Goal: Transaction & Acquisition: Purchase product/service

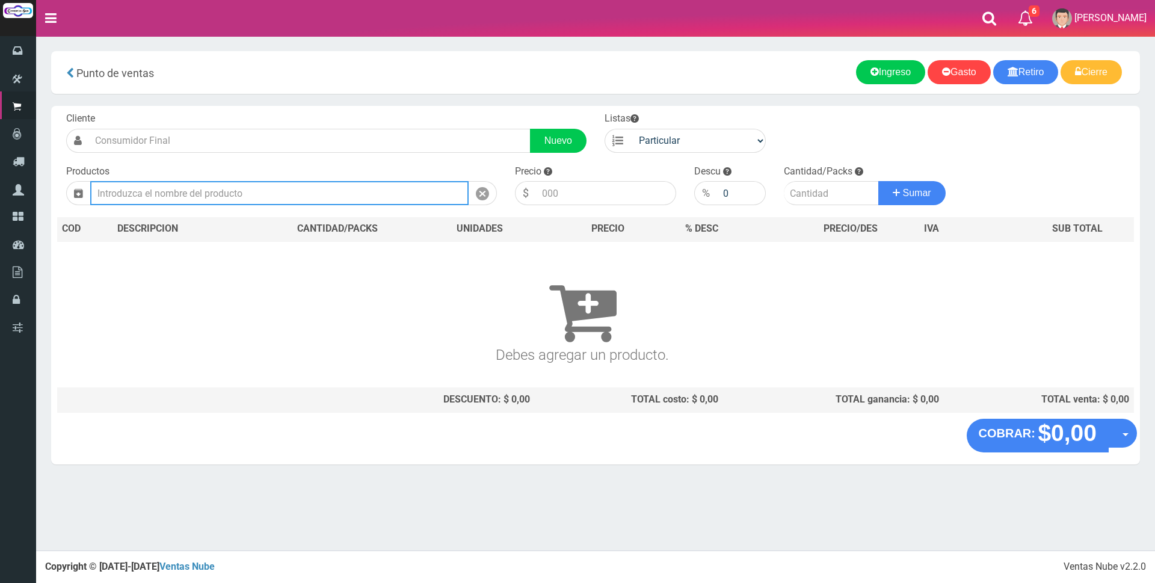
click at [318, 199] on input "text" at bounding box center [279, 193] width 379 height 24
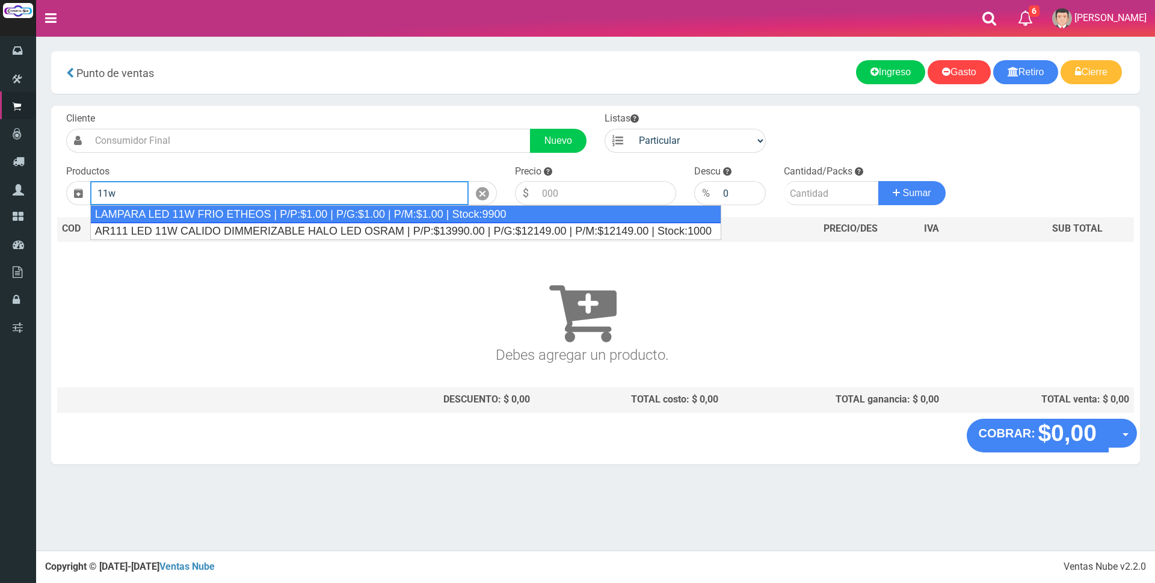
click at [213, 214] on div "LAMPARA LED 11W FRIO ETHEOS | P/P:$1.00 | P/G:$1.00 | P/M:$1.00 | Stock:9900" at bounding box center [405, 214] width 631 height 18
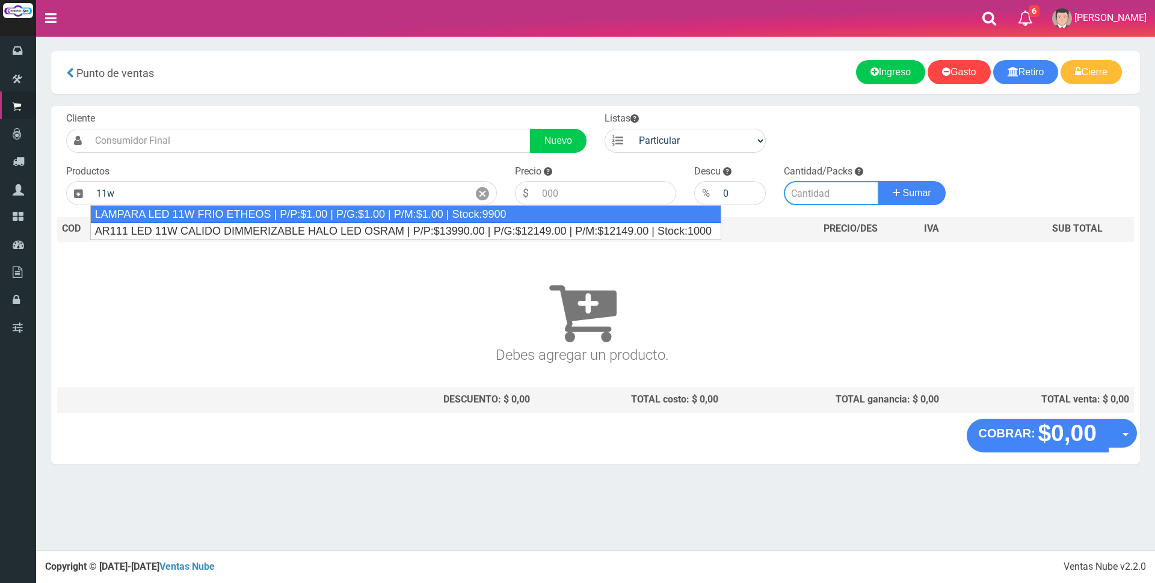
type input "LAMPARA LED 11W FRIO ETHEOS | P/P:$1.00 | P/G:$1.00 | P/M:$1.00 | Stock:9900"
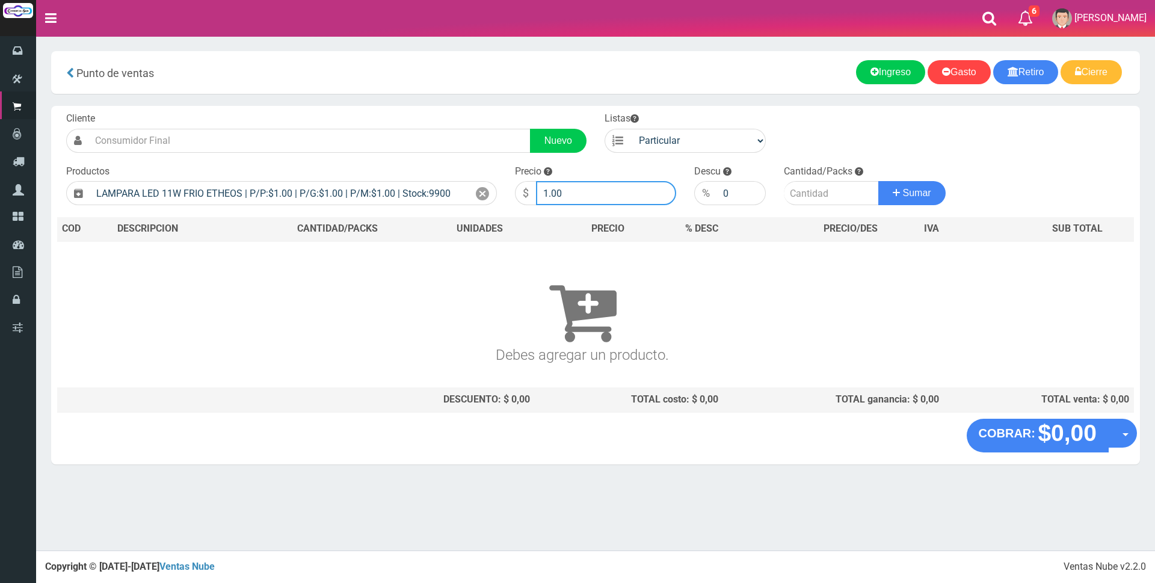
click at [611, 196] on input "1.00" at bounding box center [606, 193] width 140 height 24
type input "1"
type input "2300"
click at [823, 199] on input "number" at bounding box center [831, 193] width 95 height 24
type input "1"
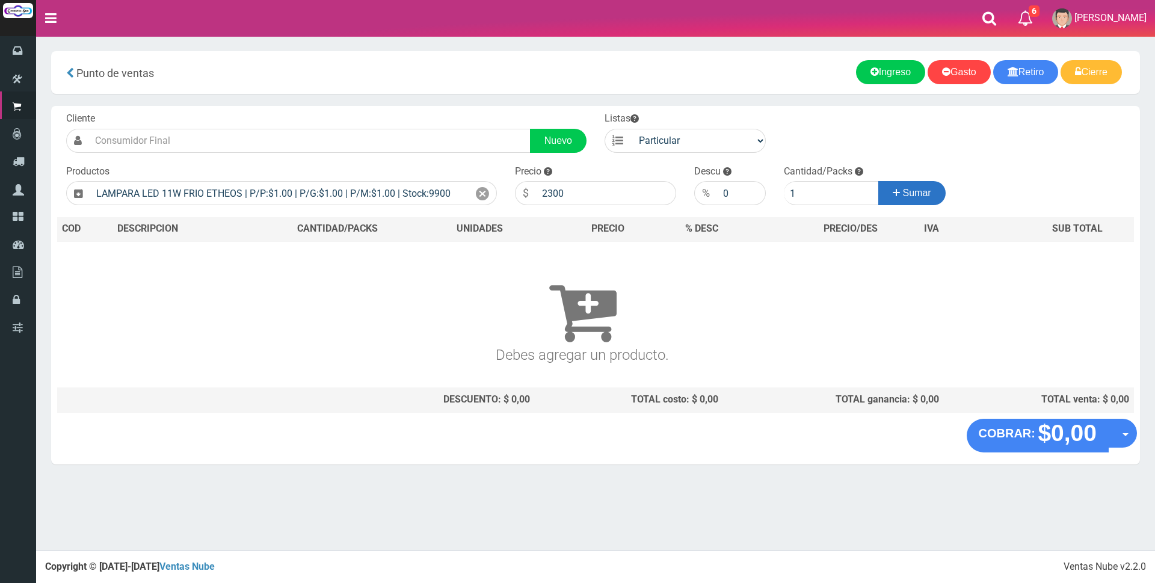
click at [897, 184] on button "Sumar" at bounding box center [912, 193] width 67 height 24
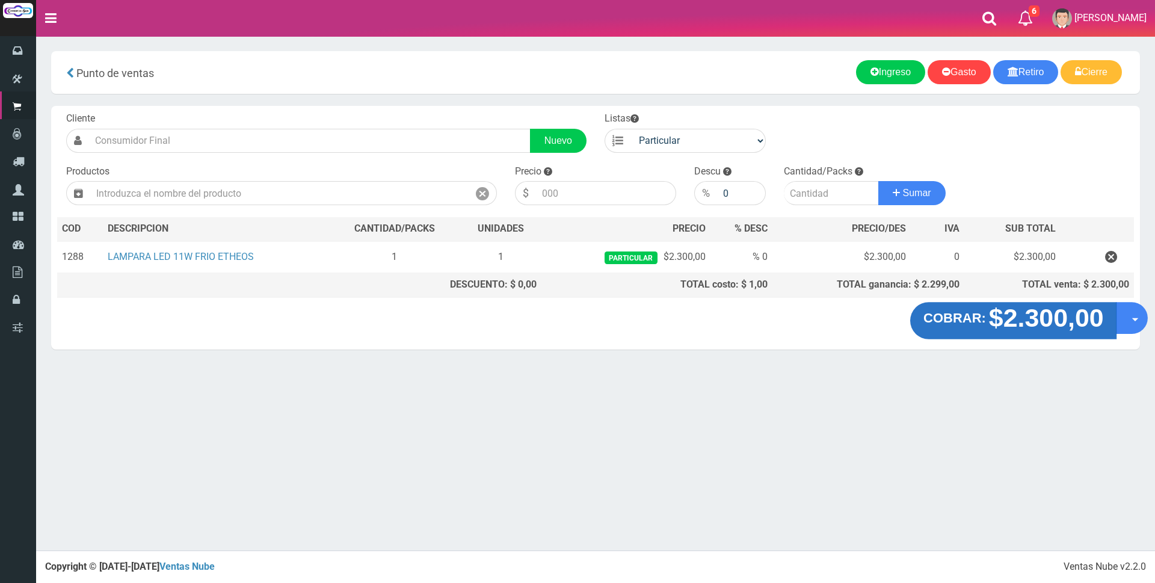
click at [1004, 311] on strong "$2.300,00" at bounding box center [1046, 318] width 115 height 28
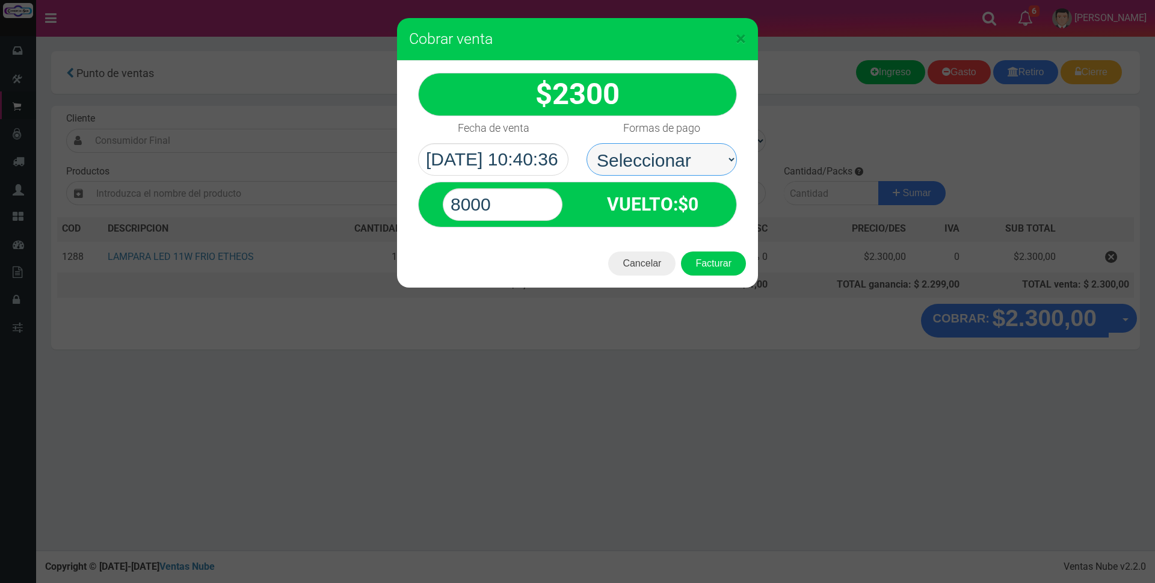
click at [643, 162] on select "Seleccionar Efectivo Tarjeta de Crédito Depósito Débito" at bounding box center [662, 159] width 150 height 32
select select "Efectivo"
click at [587, 143] on select "Seleccionar Efectivo Tarjeta de Crédito Depósito Débito" at bounding box center [662, 159] width 150 height 32
click at [548, 204] on input "8000" at bounding box center [503, 204] width 120 height 32
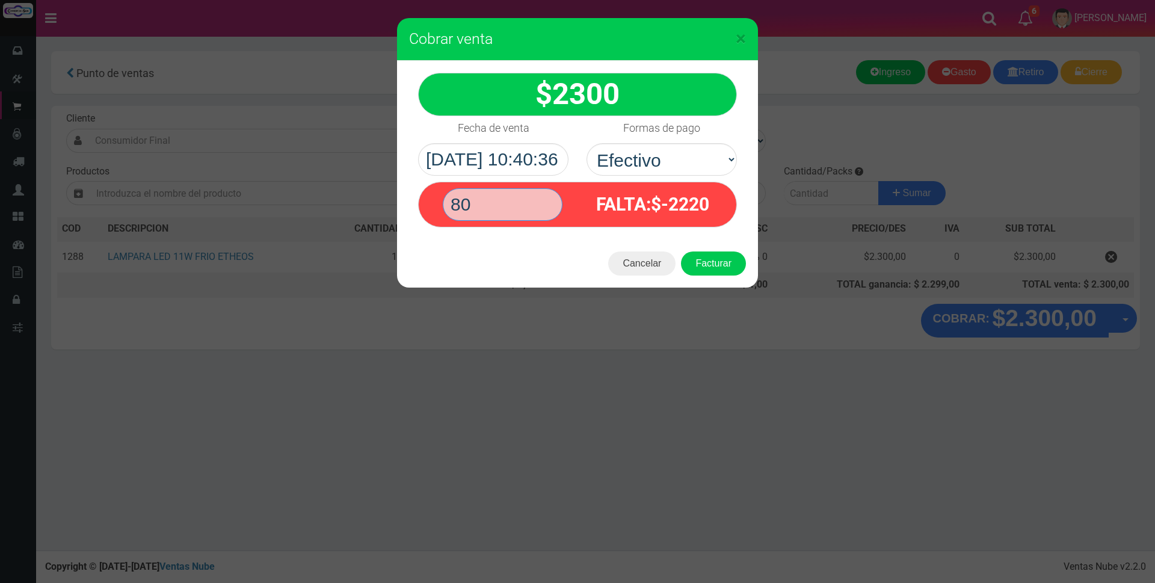
type input "8"
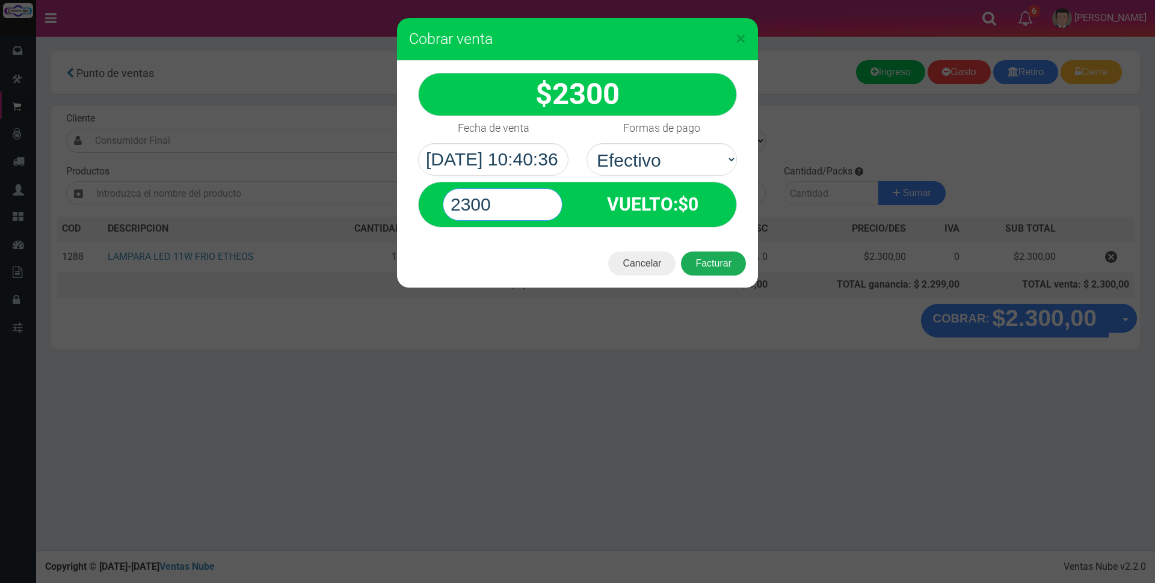
type input "2300"
click at [729, 264] on button "Facturar" at bounding box center [713, 264] width 65 height 24
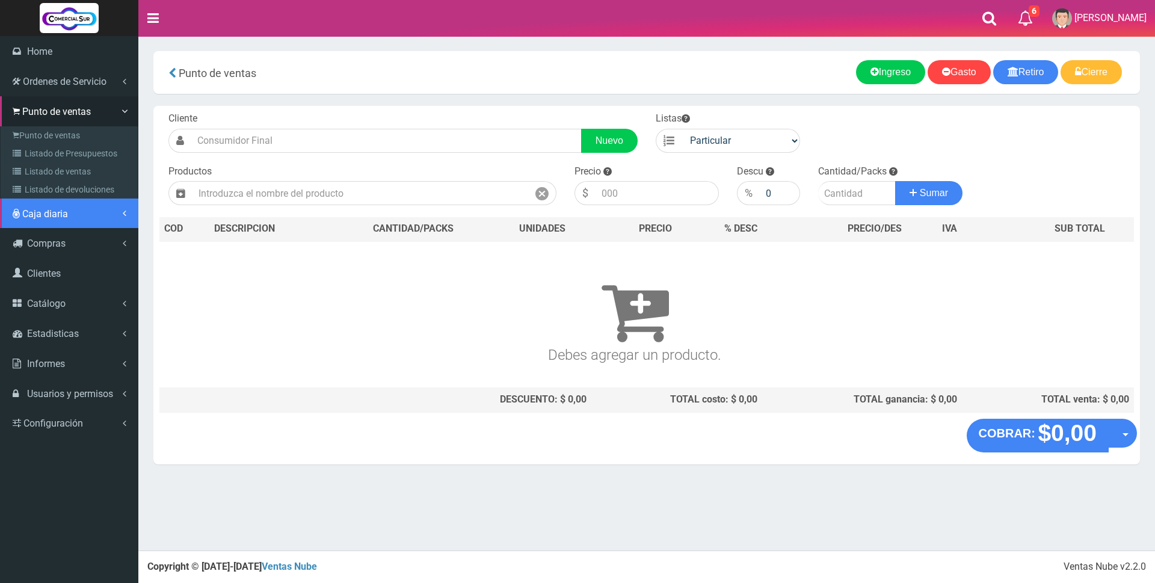
click at [29, 212] on span "Caja diaria" at bounding box center [45, 213] width 46 height 11
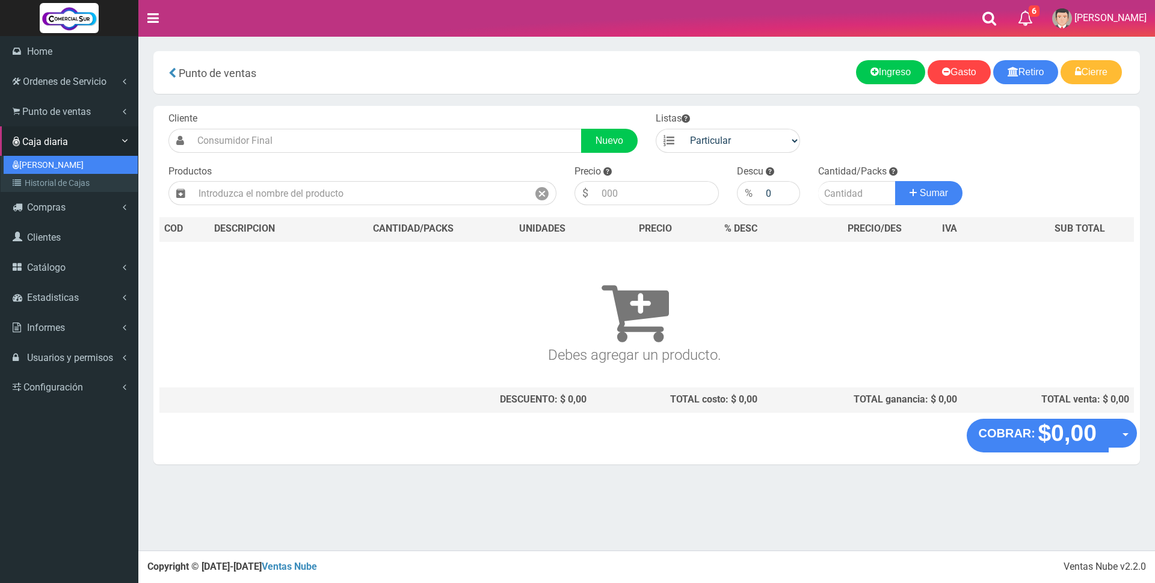
click at [29, 168] on link "[PERSON_NAME]" at bounding box center [71, 165] width 134 height 18
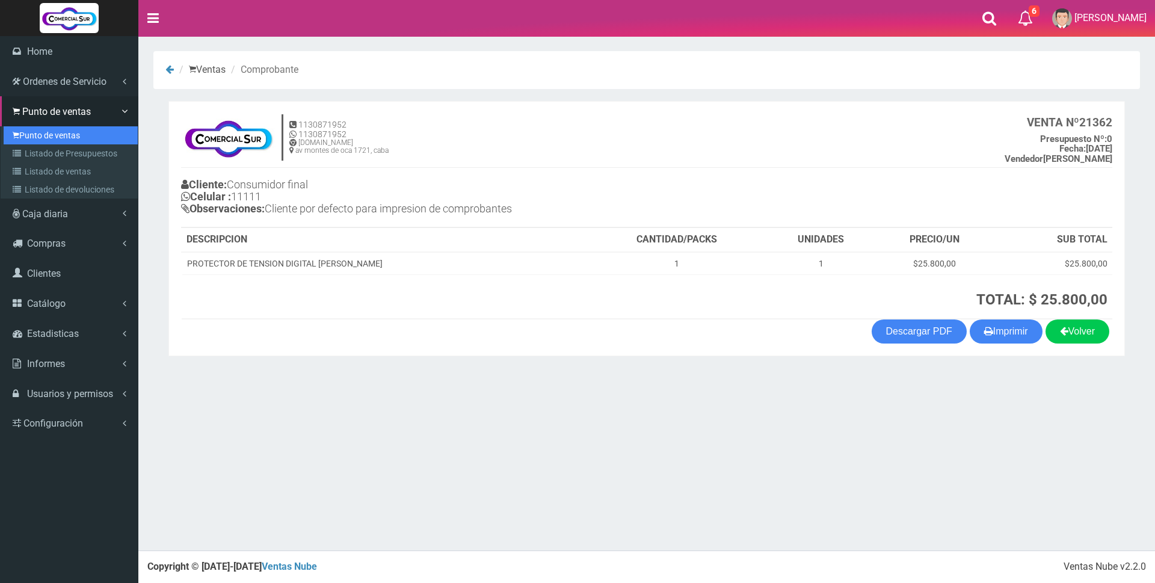
click at [42, 135] on link "Punto de ventas" at bounding box center [71, 135] width 134 height 18
click at [31, 132] on link "Punto de ventas" at bounding box center [71, 135] width 134 height 18
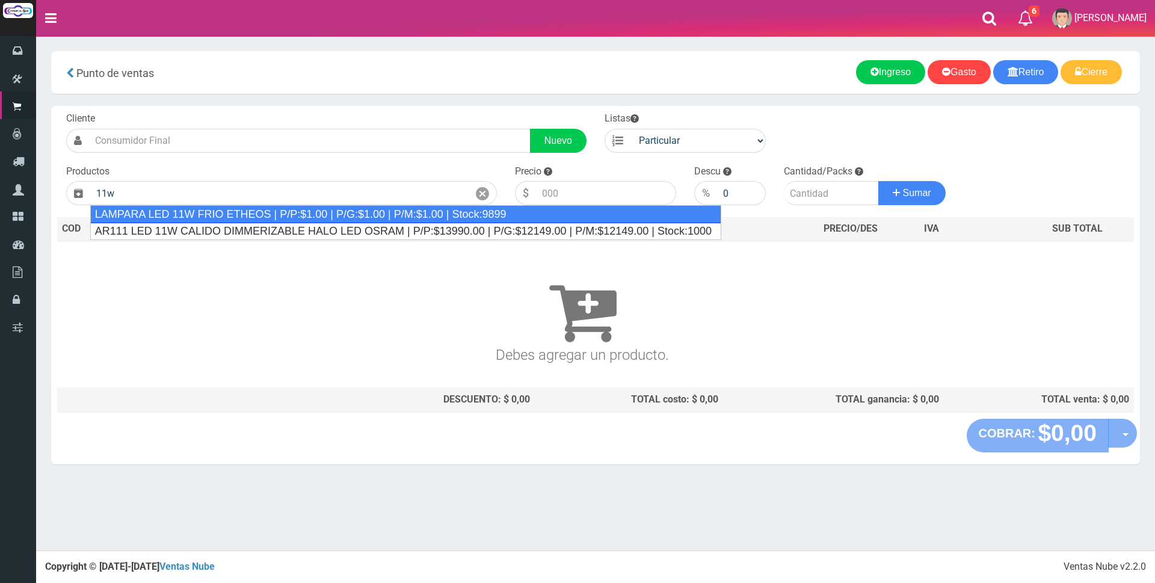
click at [260, 215] on div "LAMPARA LED 11W FRIO ETHEOS | P/P:$1.00 | P/G:$1.00 | P/M:$1.00 | Stock:9899" at bounding box center [405, 214] width 631 height 18
type input "LAMPARA LED 11W FRIO ETHEOS | P/P:$1.00 | P/G:$1.00 | P/M:$1.00 | Stock:9899"
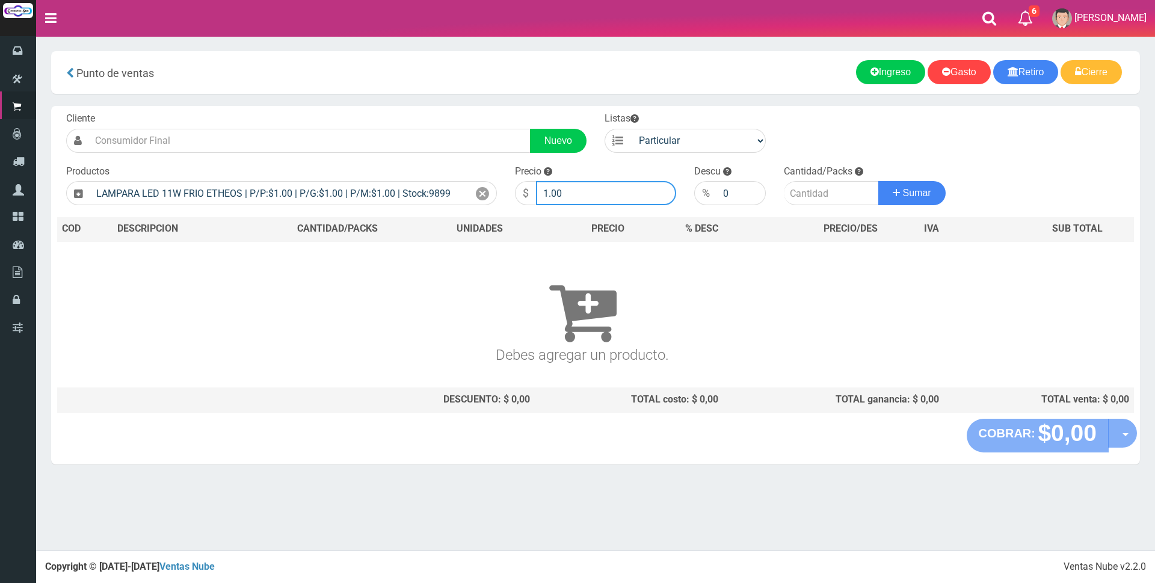
click at [589, 197] on input "1.00" at bounding box center [606, 193] width 140 height 24
type input "1"
type input "1875"
click at [818, 188] on input "number" at bounding box center [831, 193] width 95 height 24
type input "4"
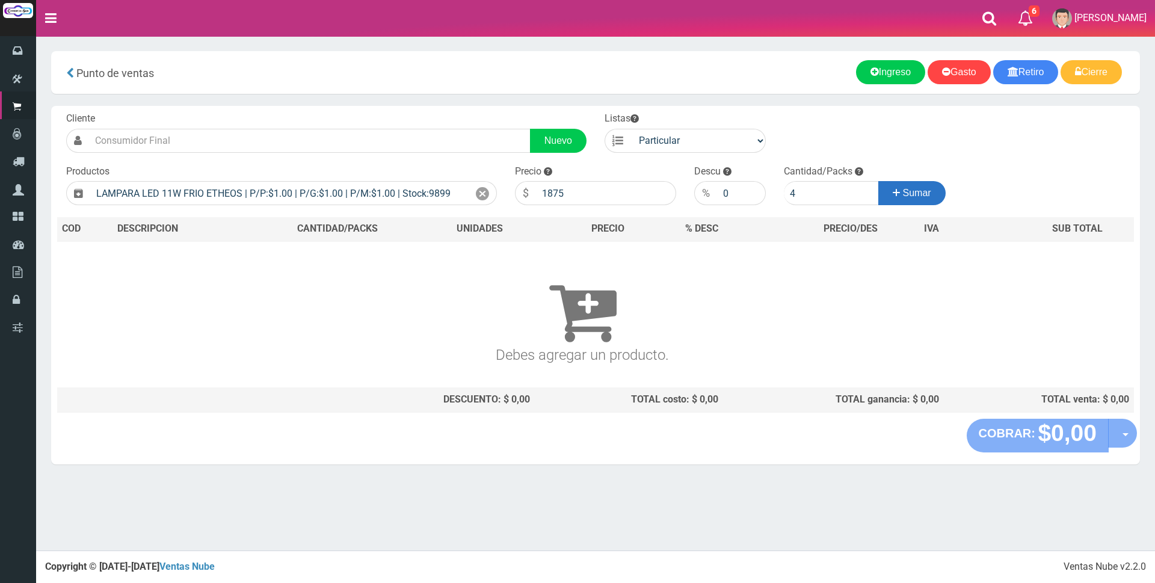
click at [895, 193] on icon at bounding box center [896, 192] width 7 height 17
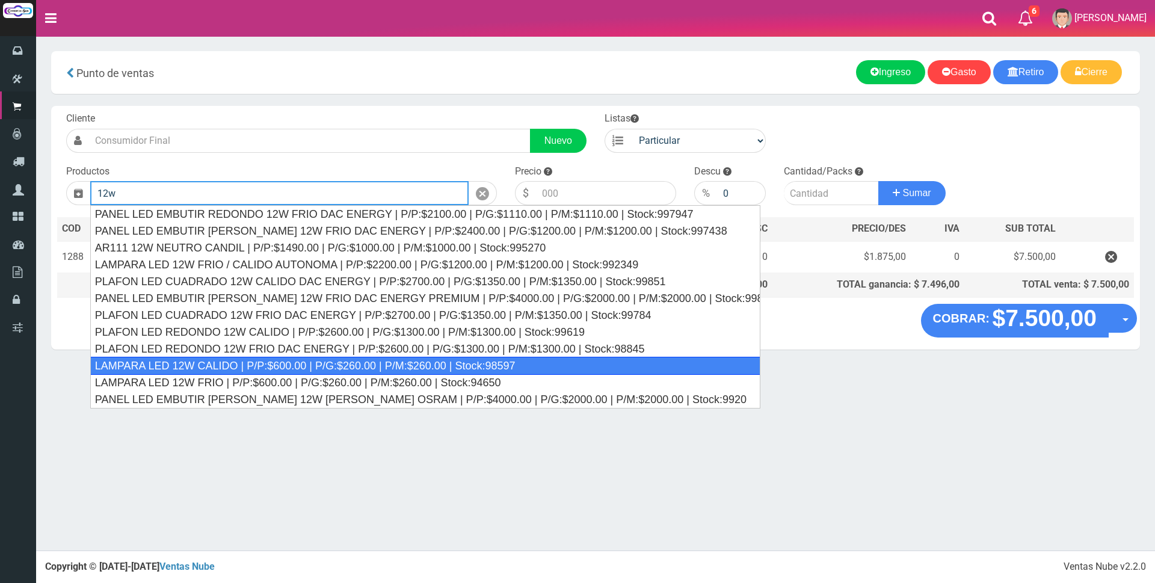
click at [276, 362] on div "LAMPARA LED 12W CALIDO | P/P:$600.00 | P/G:$260.00 | P/M:$260.00 | Stock:98597" at bounding box center [425, 366] width 670 height 18
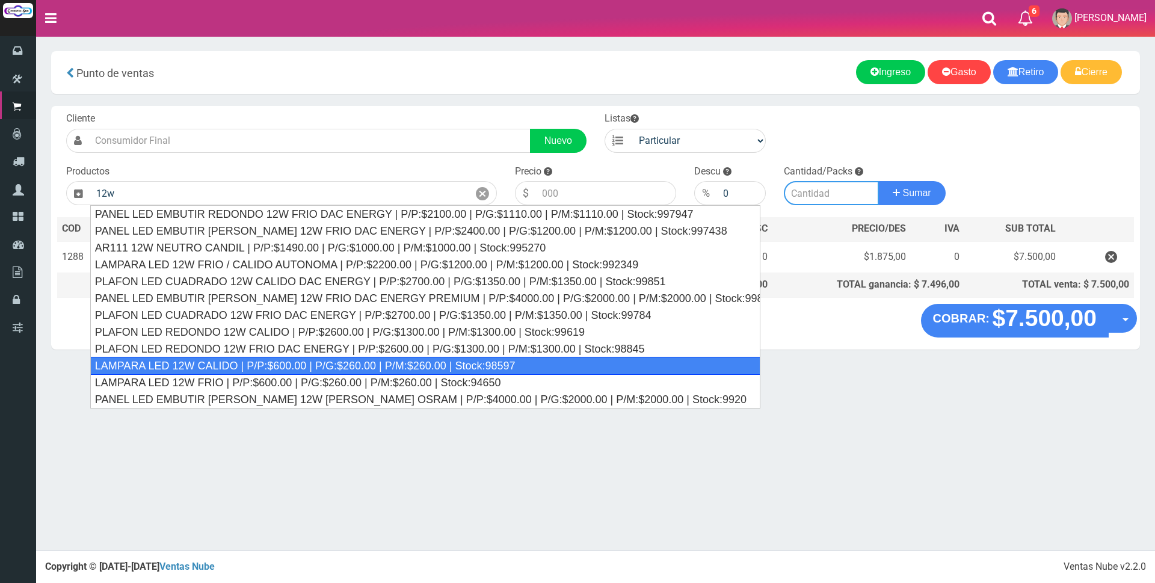
type input "LAMPARA LED 12W CALIDO | P/P:$600.00 | P/G:$260.00 | P/M:$260.00 | Stock:98597"
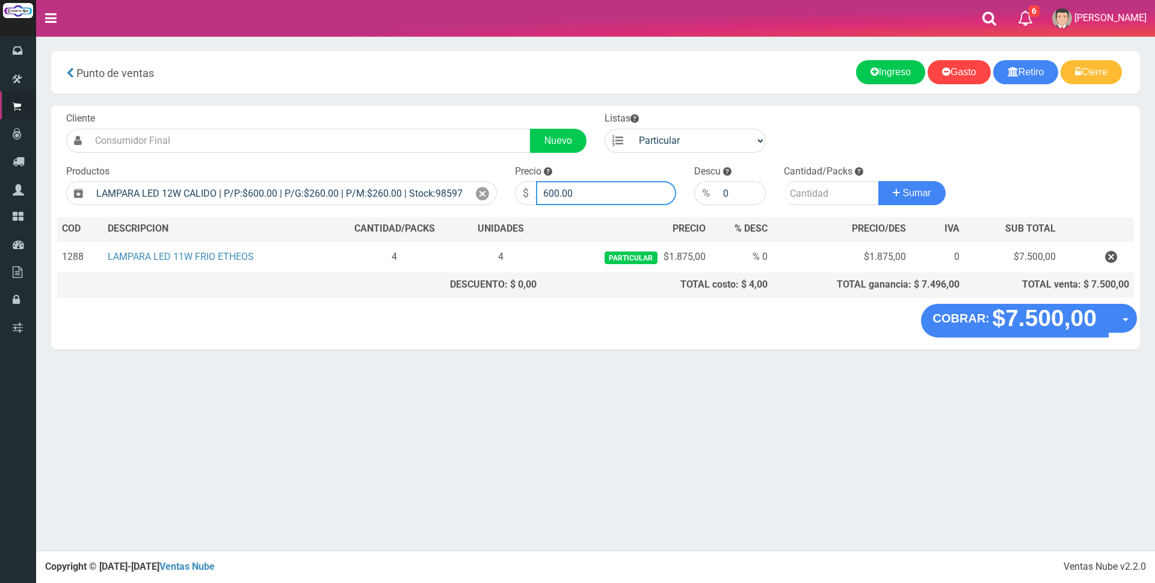
click at [596, 187] on input "600.00" at bounding box center [606, 193] width 140 height 24
type input "6"
type input "2250"
click at [796, 194] on input "number" at bounding box center [831, 193] width 95 height 24
type input "4"
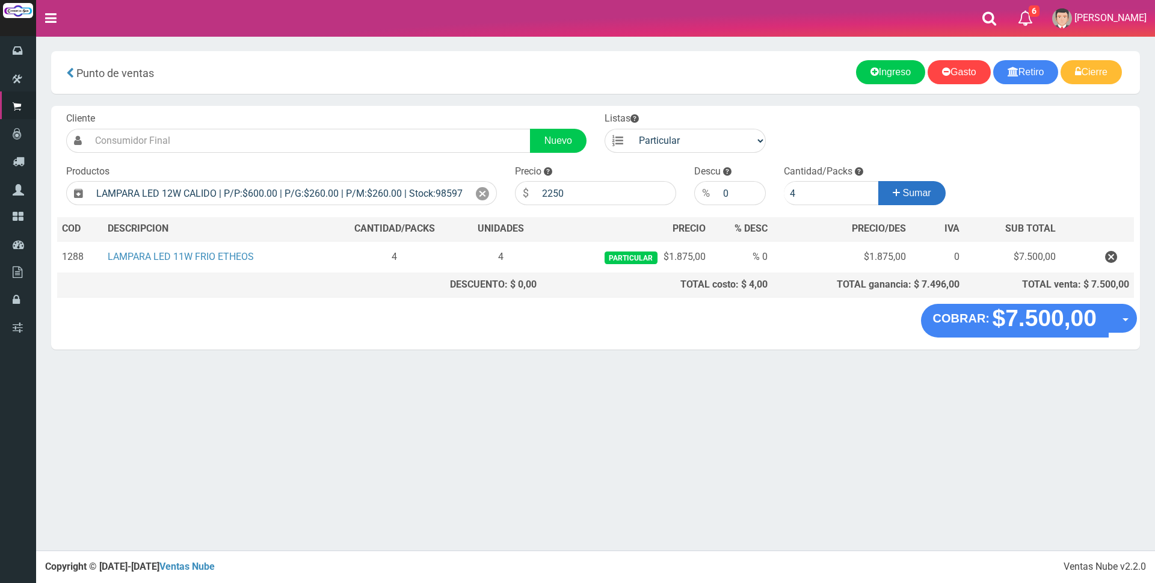
click at [921, 205] on button "Sumar" at bounding box center [912, 193] width 67 height 24
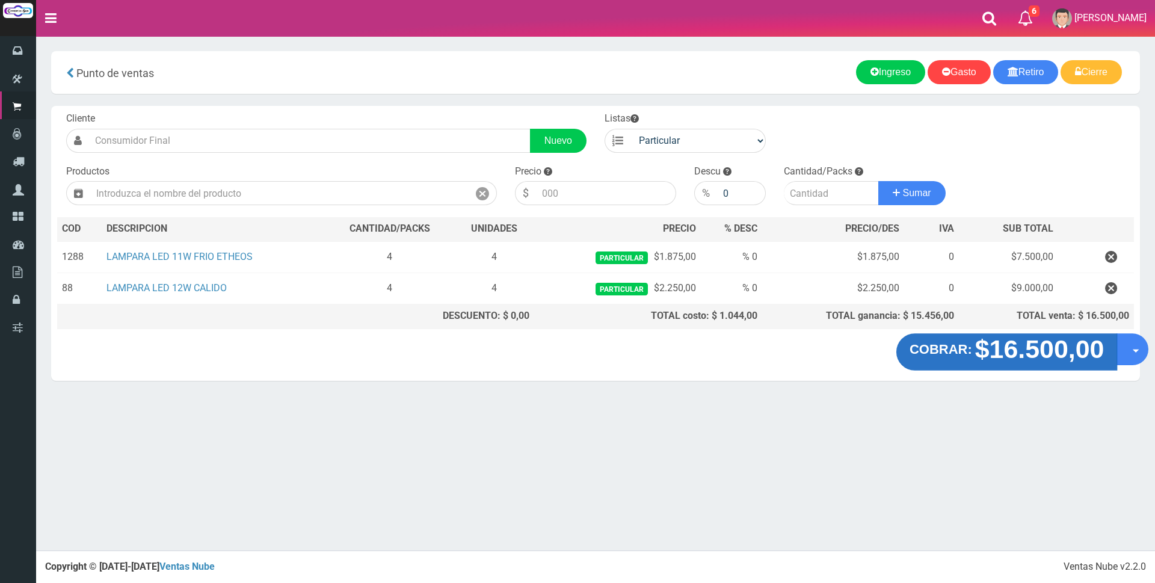
click at [1002, 360] on strong "$16.500,00" at bounding box center [1039, 349] width 129 height 28
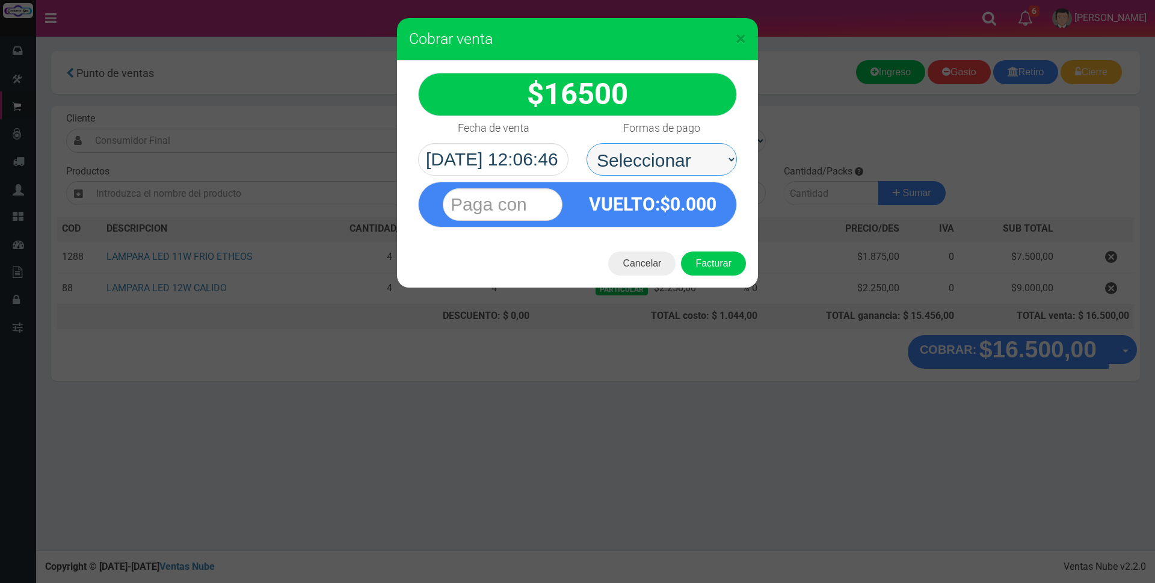
click at [712, 160] on select "Seleccionar Efectivo Tarjeta de Crédito Depósito Débito" at bounding box center [662, 159] width 150 height 32
select select "Efectivo"
click at [587, 143] on select "Seleccionar Efectivo Tarjeta de Crédito Depósito Débito" at bounding box center [662, 159] width 150 height 32
click at [527, 203] on input "text" at bounding box center [503, 204] width 120 height 32
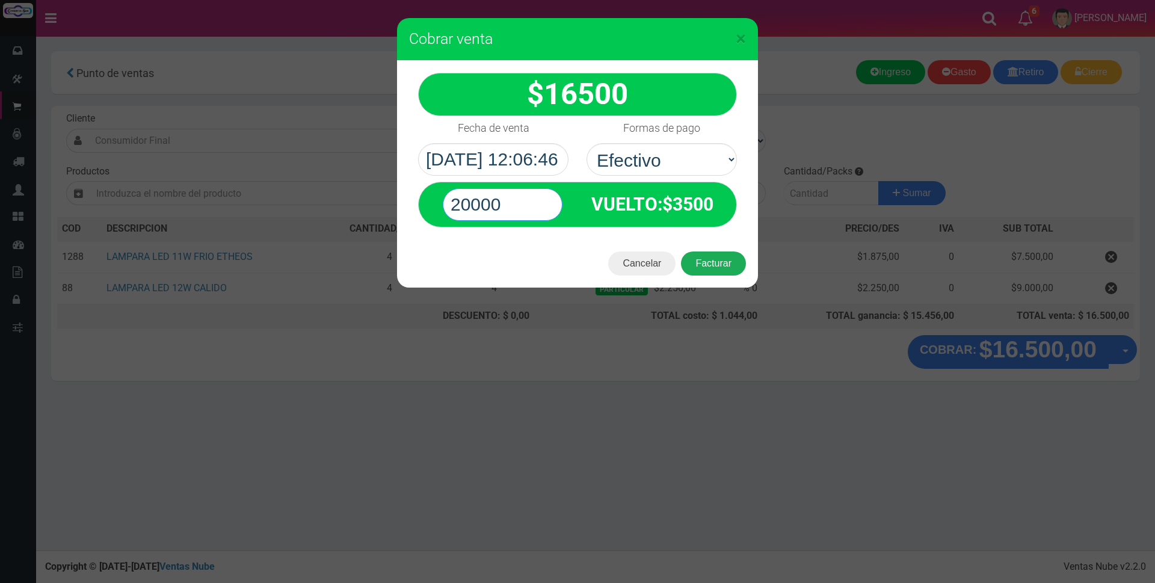
type input "20000"
click at [725, 257] on button "Facturar" at bounding box center [713, 264] width 65 height 24
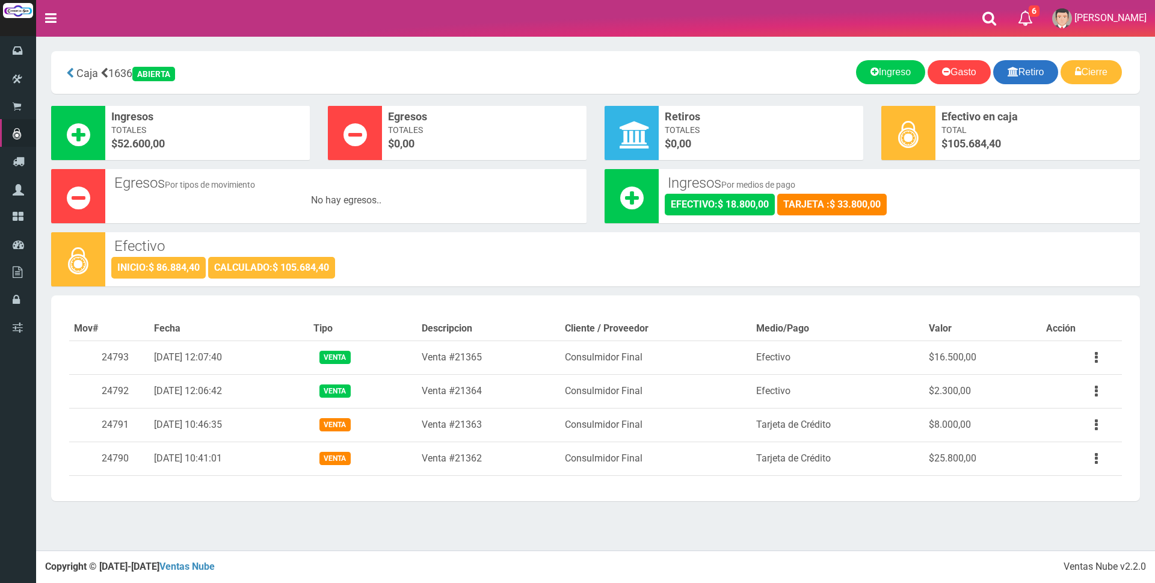
click at [1022, 66] on link "Retiro" at bounding box center [1027, 72] width 66 height 24
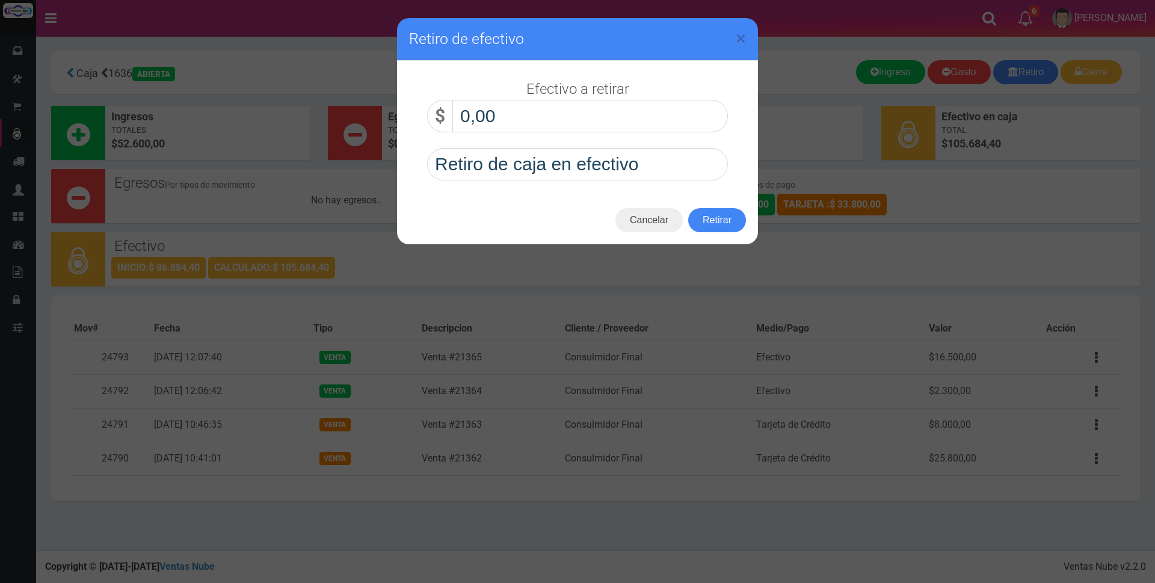
click at [564, 117] on input "0,00" at bounding box center [591, 116] width 276 height 32
type input "60.000,00"
drag, startPoint x: 700, startPoint y: 216, endPoint x: 708, endPoint y: 207, distance: 11.6
click at [702, 215] on button "Retirar" at bounding box center [717, 220] width 58 height 24
